Goal: Task Accomplishment & Management: Use online tool/utility

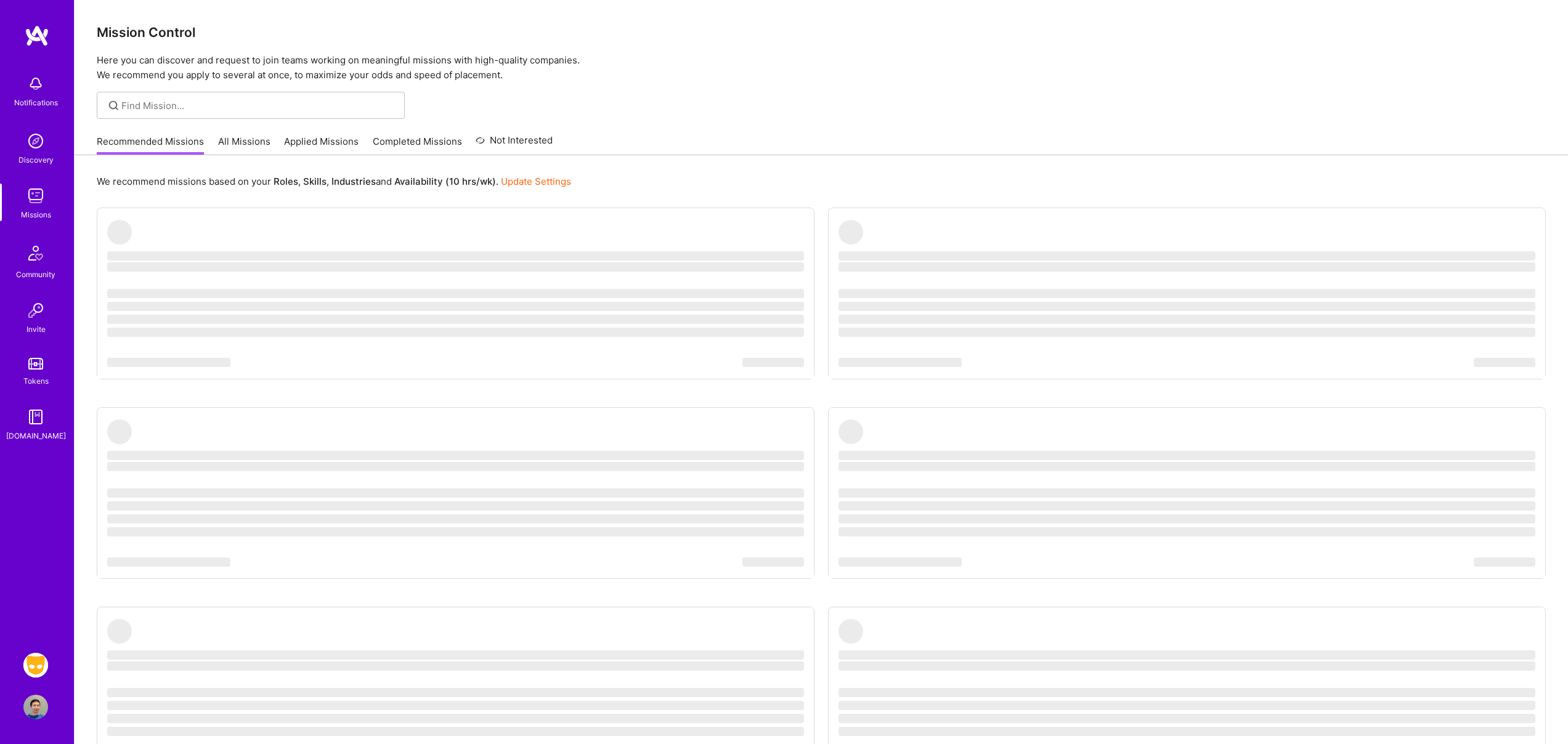
click at [644, 180] on div "We recommend missions based on your Roles , Skills , Industries and Availabilit…" at bounding box center [821, 182] width 1449 height 23
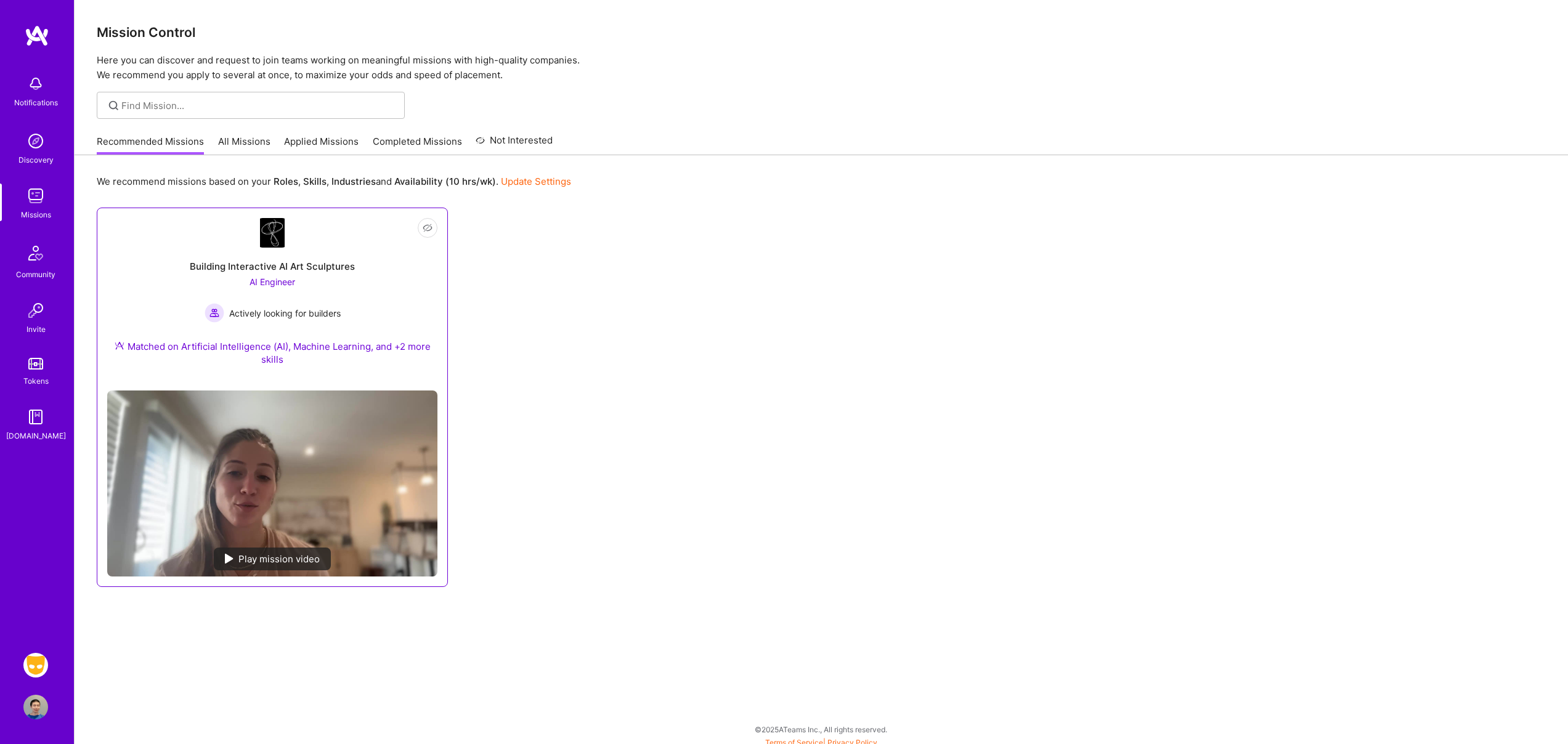
click at [347, 303] on div "Building Interactive AI Art Sculptures AI Engineer Actively looking for builder…" at bounding box center [272, 314] width 330 height 133
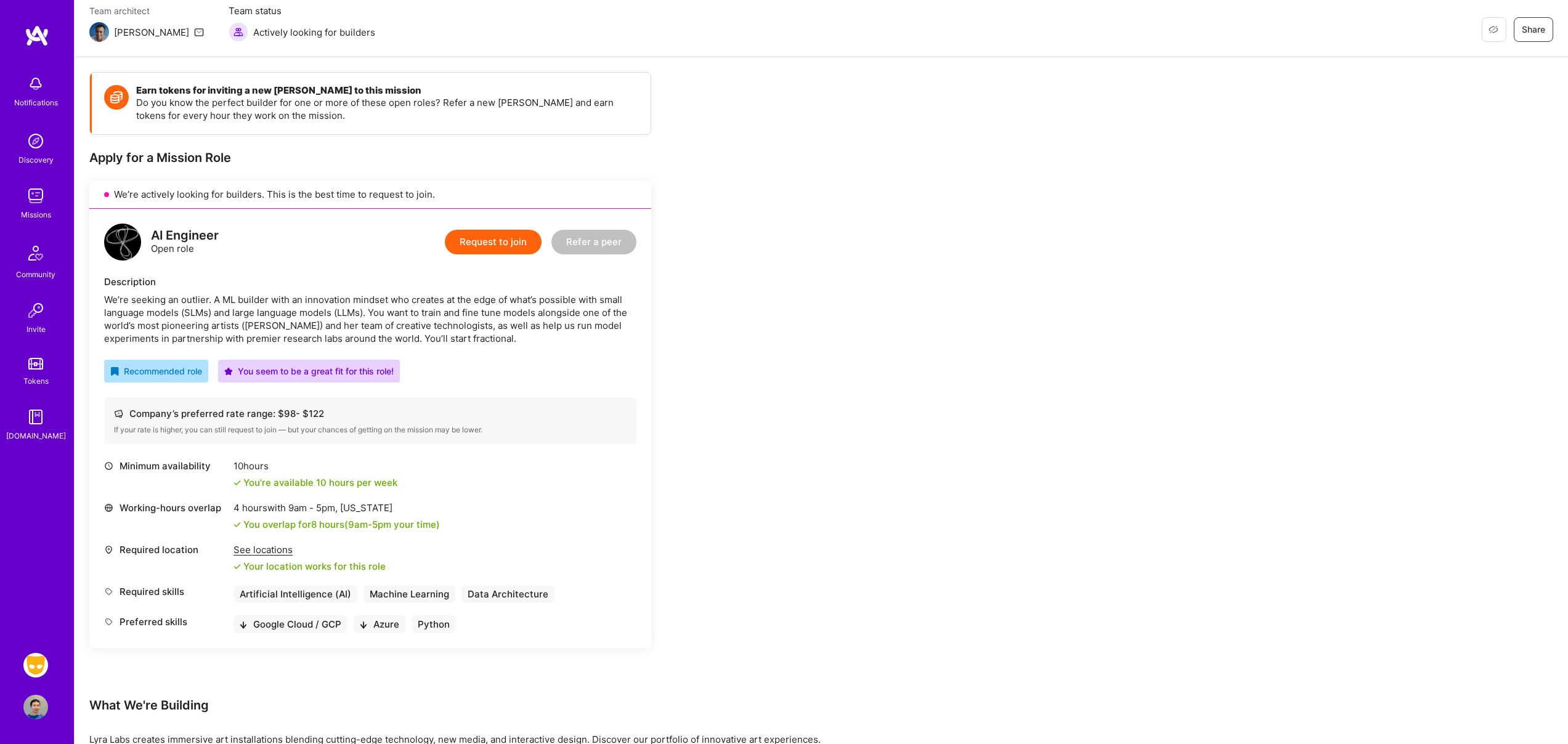
scroll to position [480, 0]
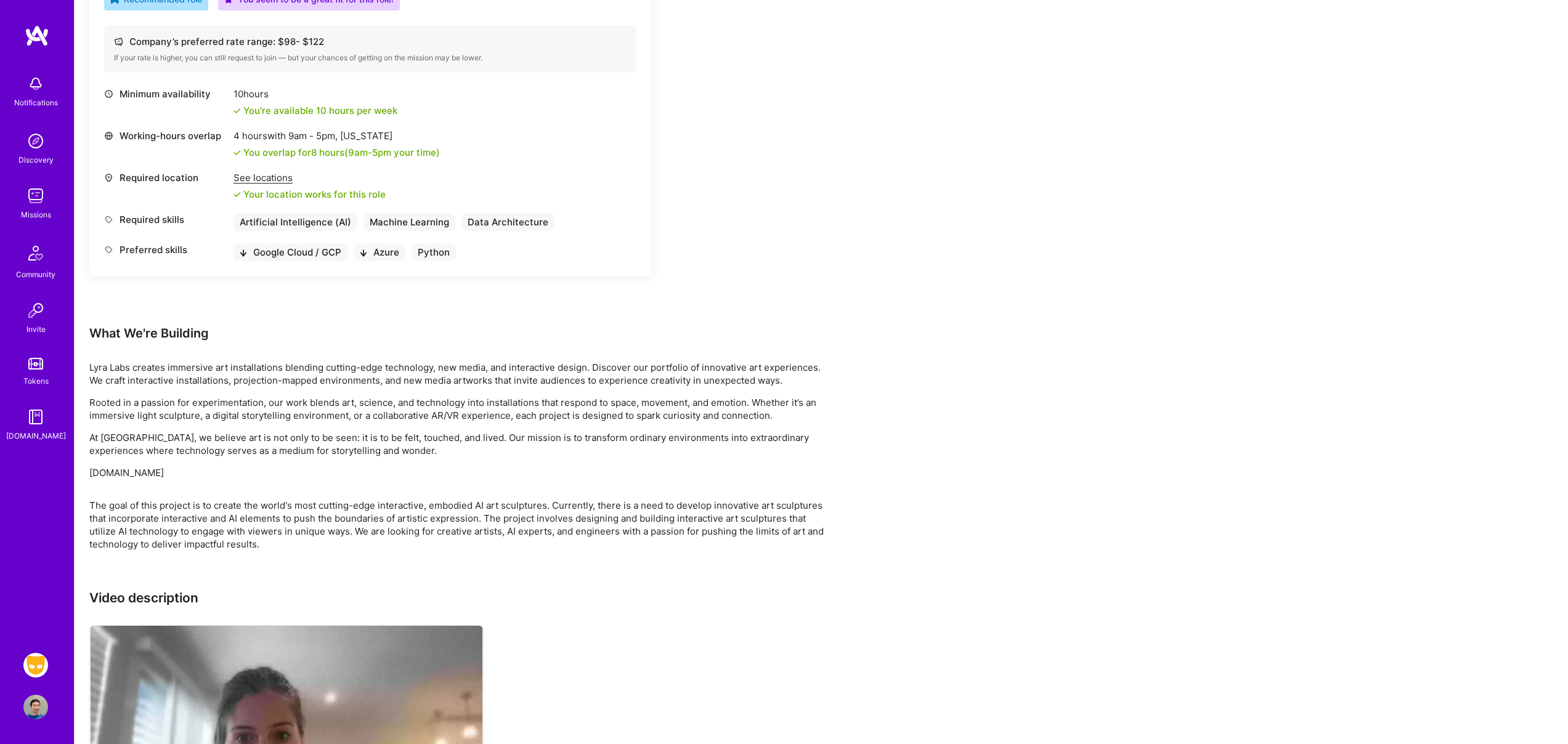
click at [29, 664] on img at bounding box center [36, 665] width 25 height 25
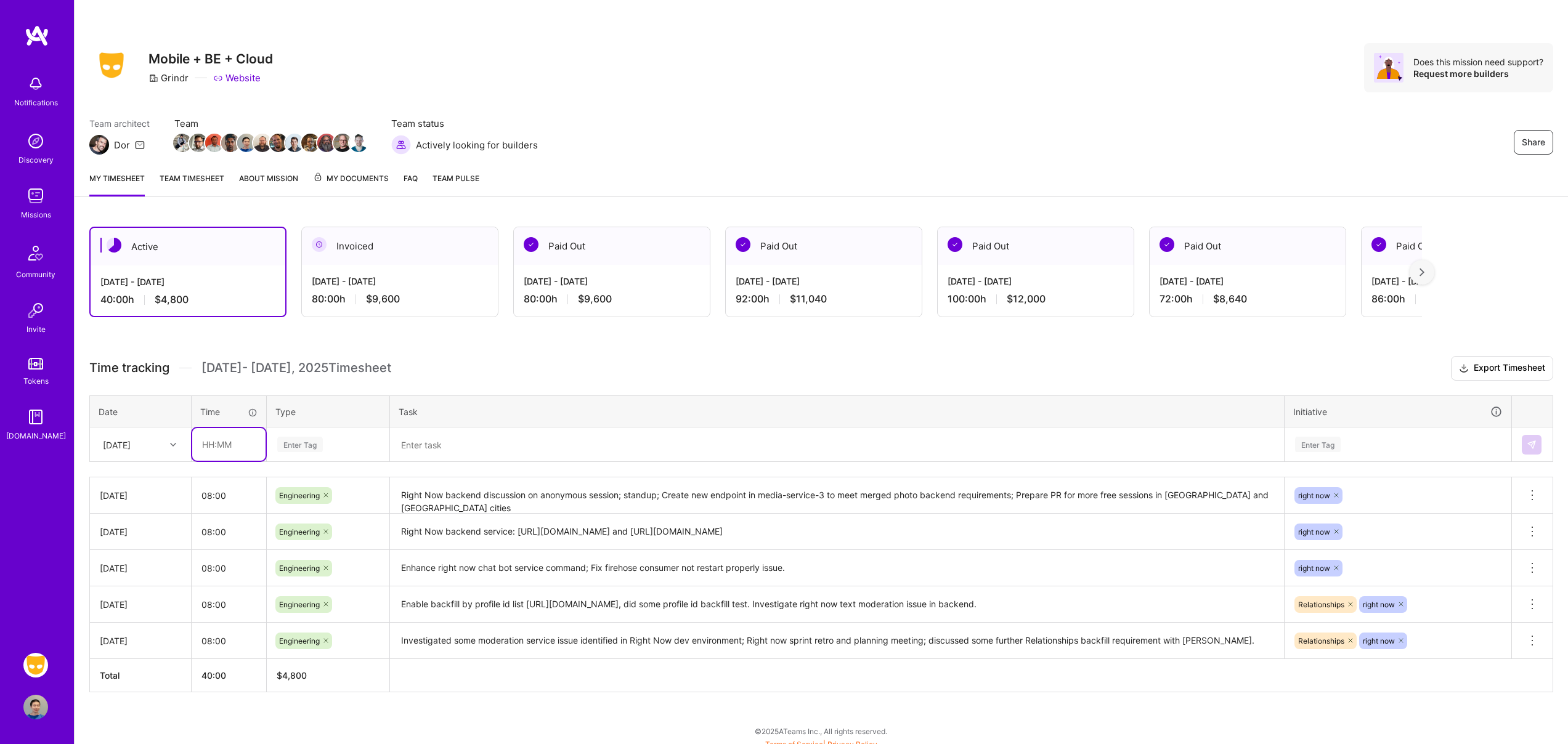
click at [225, 440] on input "text" at bounding box center [228, 444] width 73 height 33
type input "08:00"
type input "en"
type input "engin"
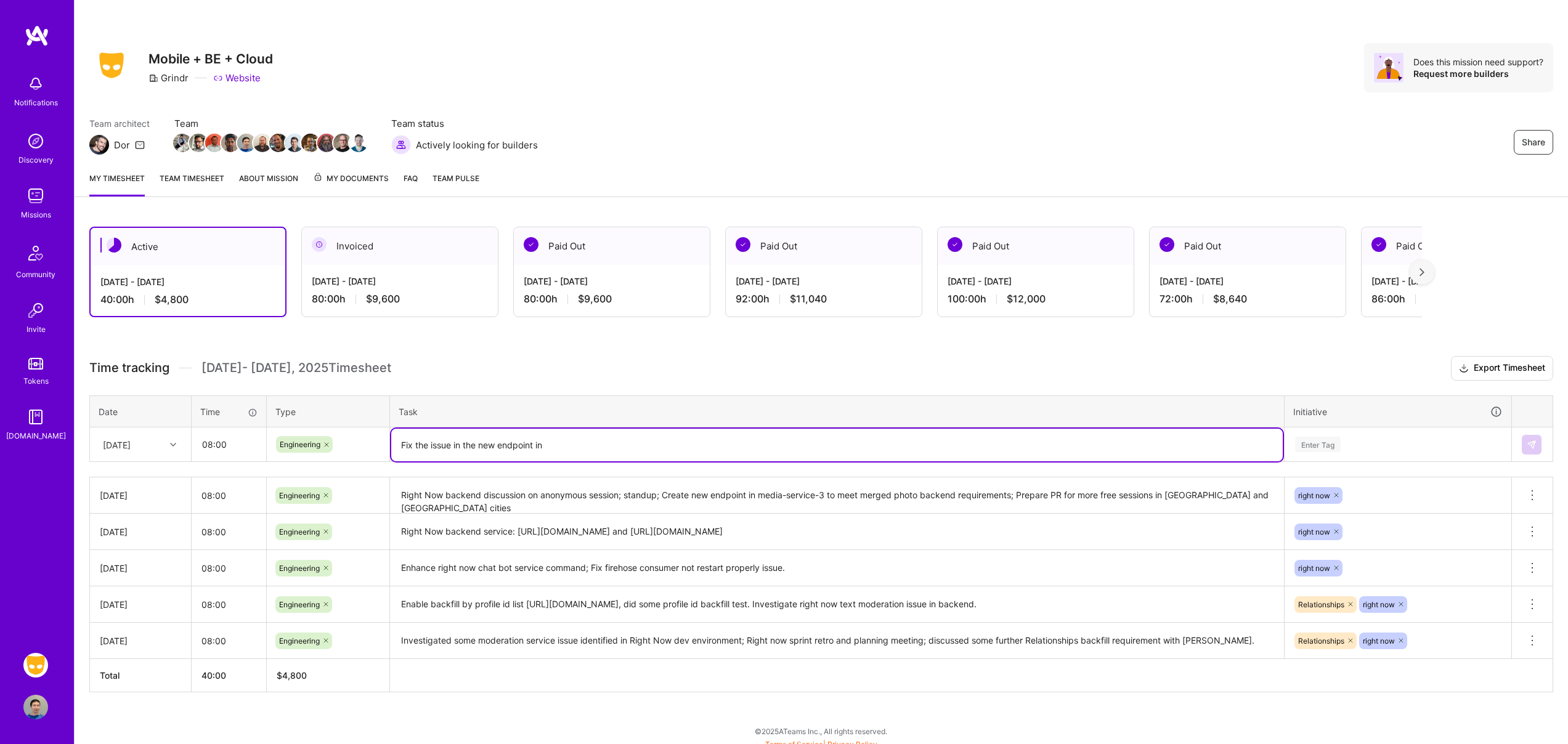
click at [459, 442] on textarea "Fix the issue in the new endpoint in" at bounding box center [836, 445] width 892 height 33
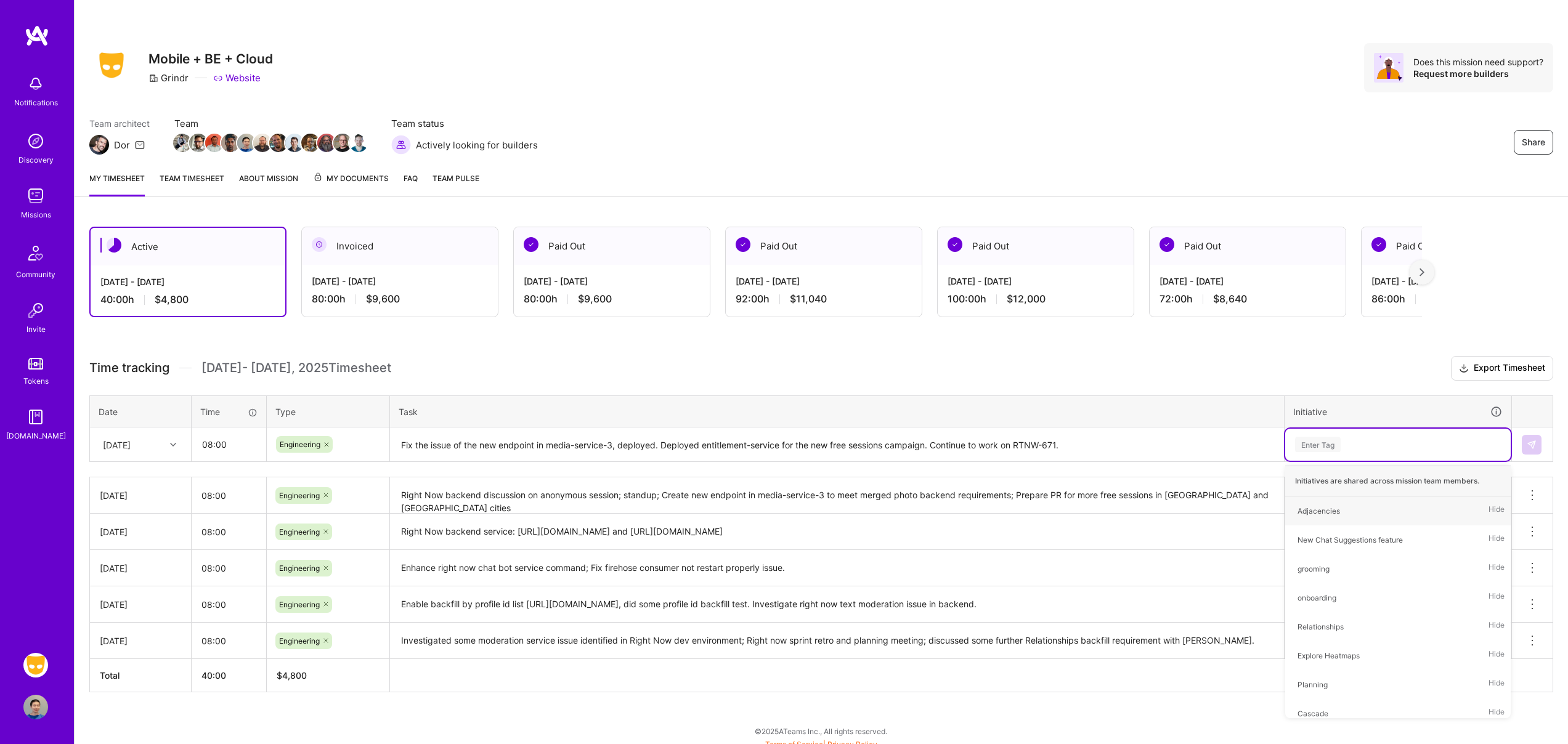
click at [1099, 448] on textarea "Fix the issue of the new endpoint in media-service-3, deployed. Deployed entitl…" at bounding box center [836, 445] width 892 height 33
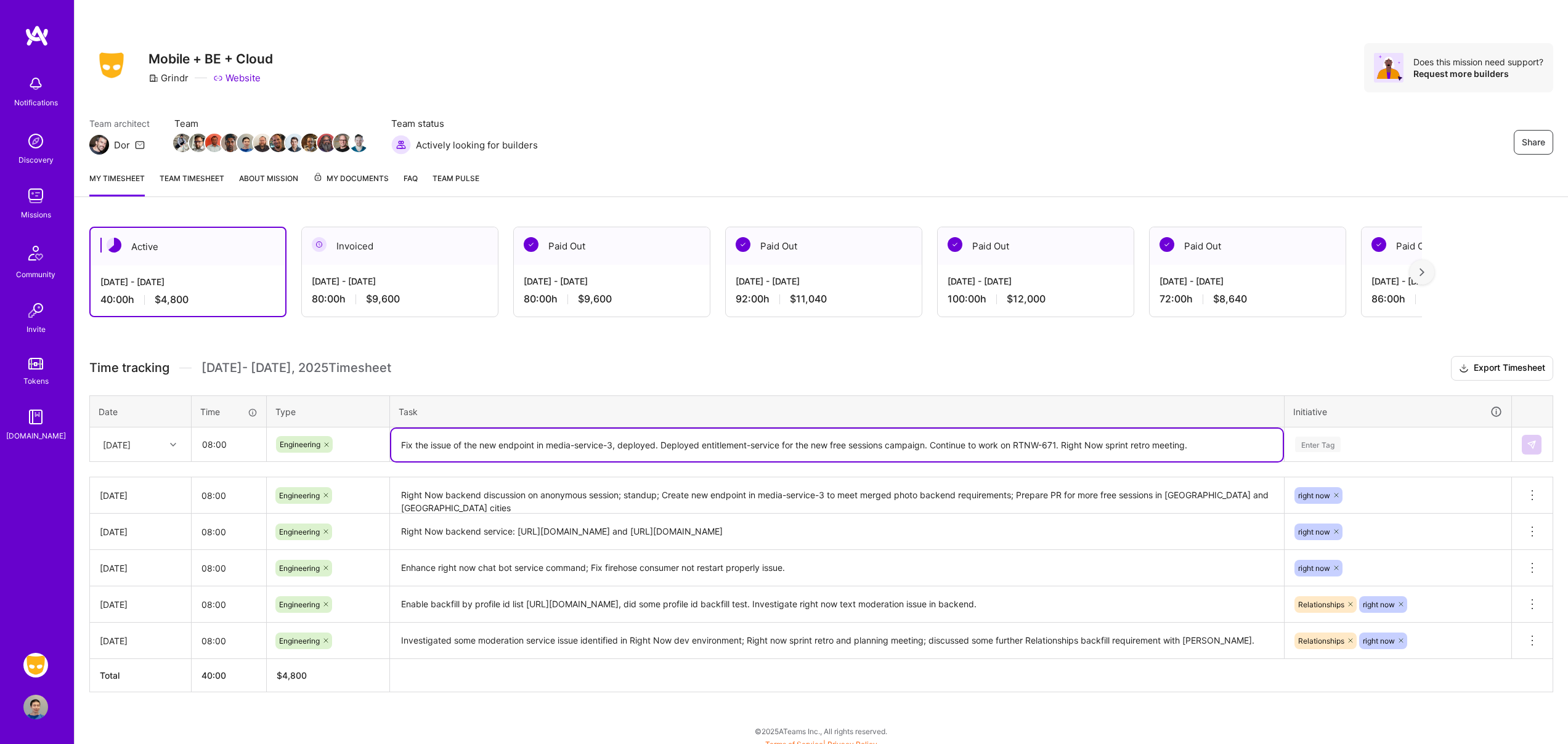
type textarea "Fix the issue of the new endpoint in media-service-3, deployed. Deployed entitl…"
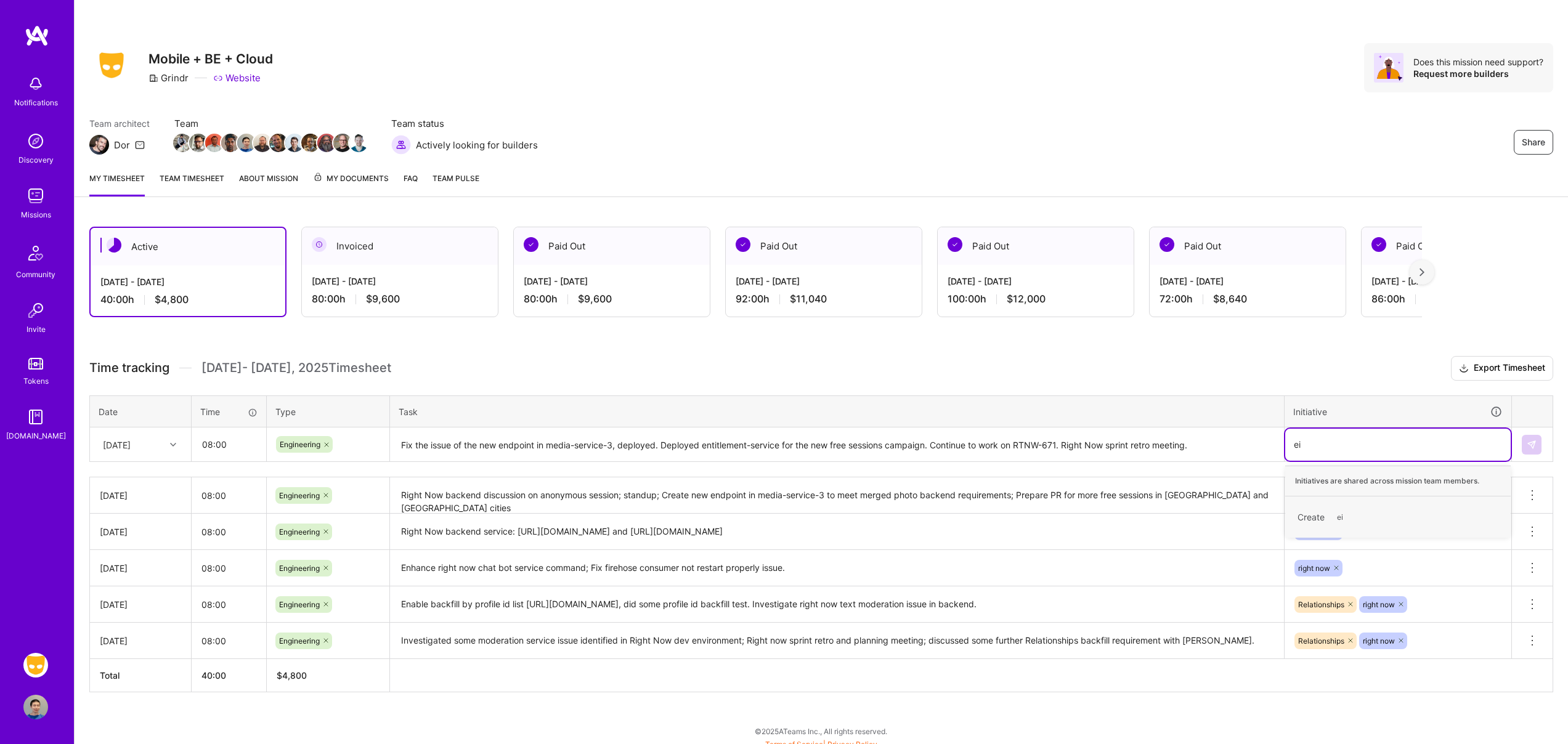
type input "e"
type input "right"
click at [1534, 447] on img at bounding box center [1531, 444] width 10 height 10
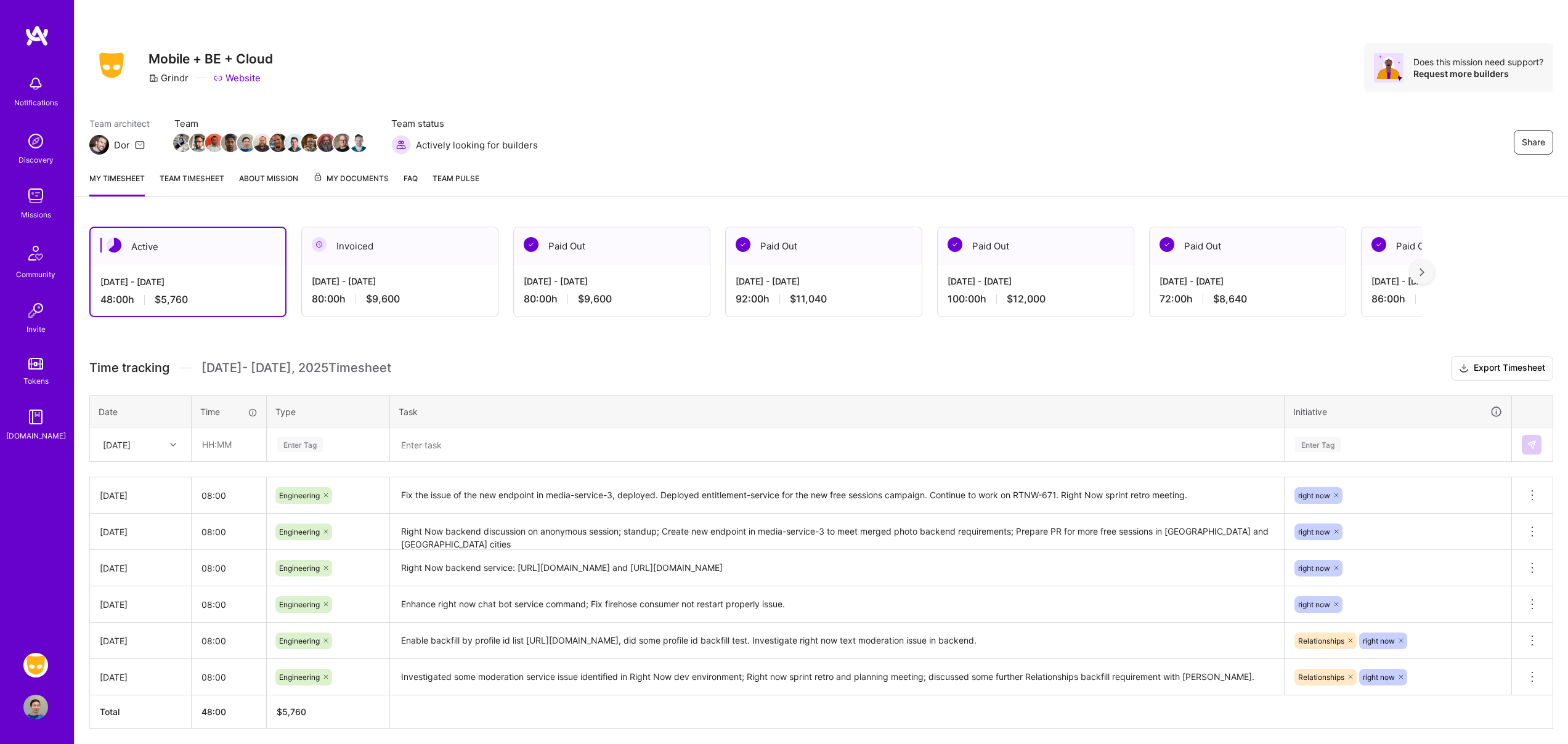
click at [204, 181] on link "Team timesheet" at bounding box center [192, 185] width 65 height 25
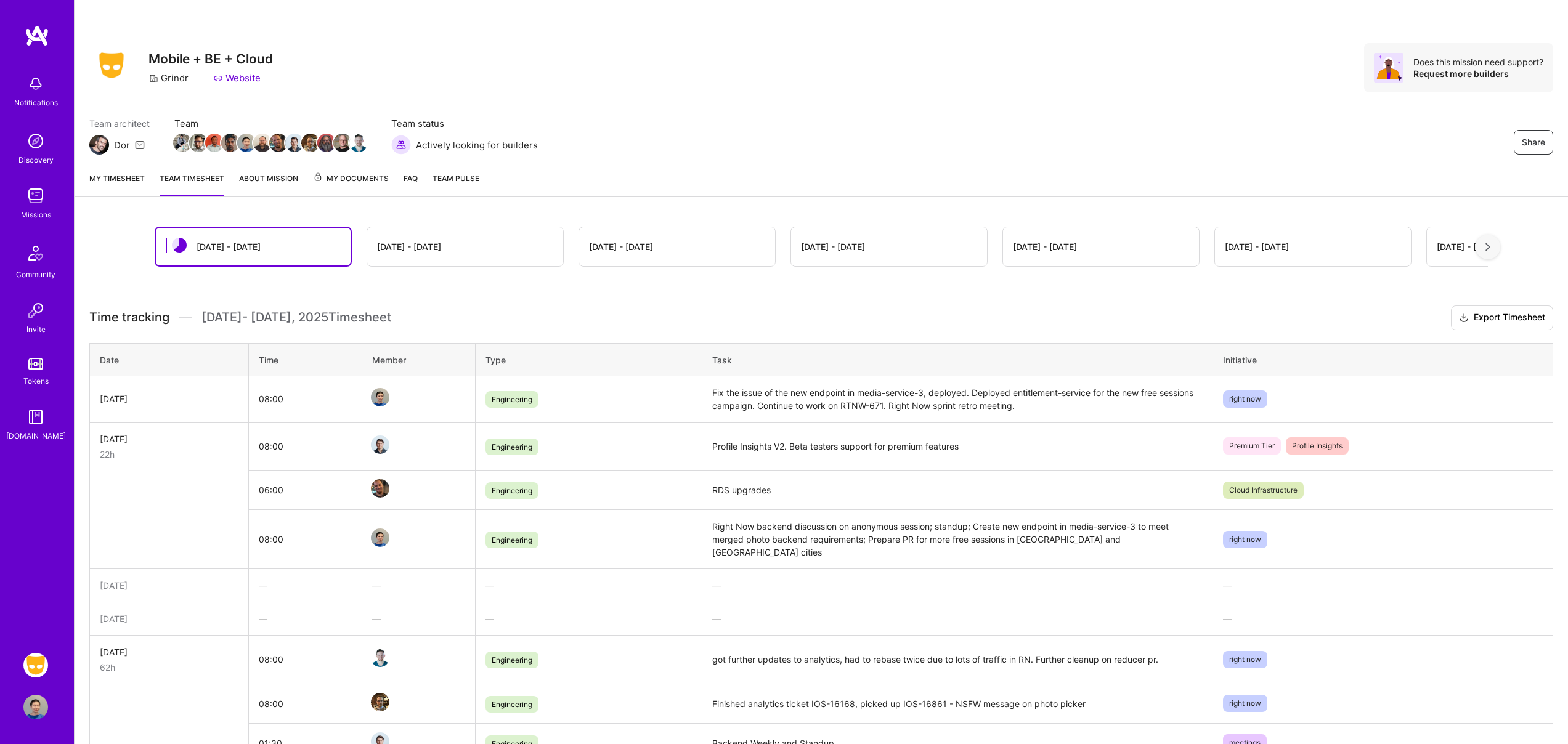
click at [106, 181] on link "My timesheet" at bounding box center [117, 185] width 55 height 25
